Goal: Task Accomplishment & Management: Complete application form

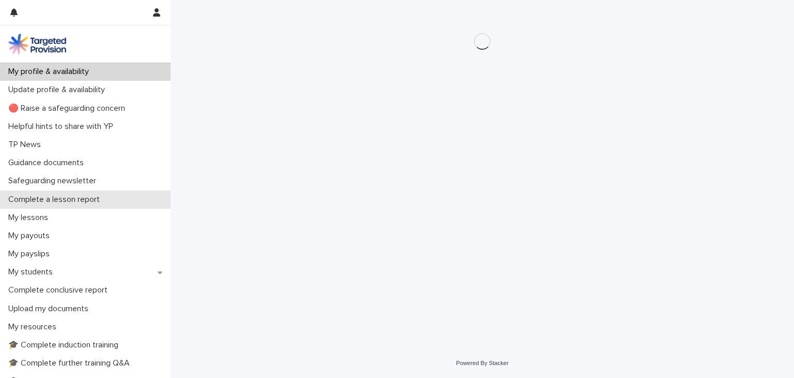
click at [70, 201] on p "Complete a lesson report" at bounding box center [56, 199] width 104 height 10
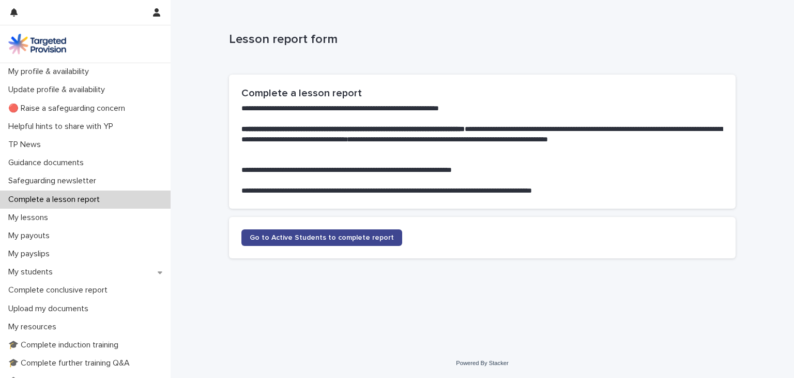
click at [304, 237] on span "Go to Active Students to complete report" at bounding box center [322, 237] width 144 height 7
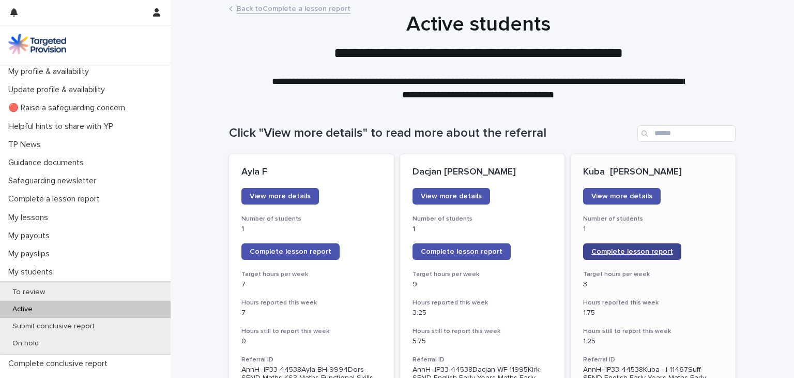
click at [604, 251] on span "Complete lesson report" at bounding box center [633, 251] width 82 height 7
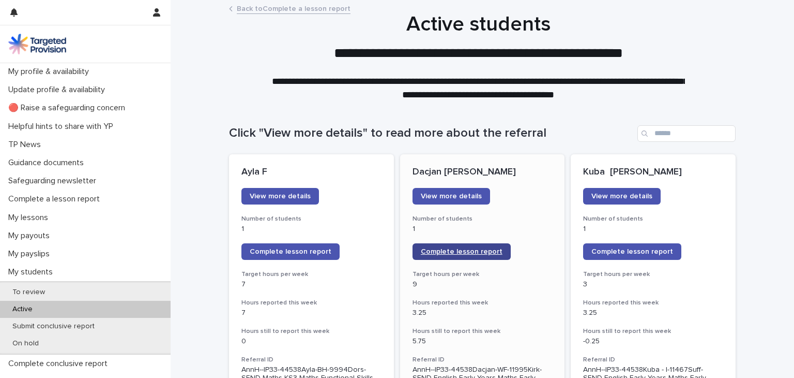
click at [449, 249] on span "Complete lesson report" at bounding box center [462, 251] width 82 height 7
